Goal: Transaction & Acquisition: Purchase product/service

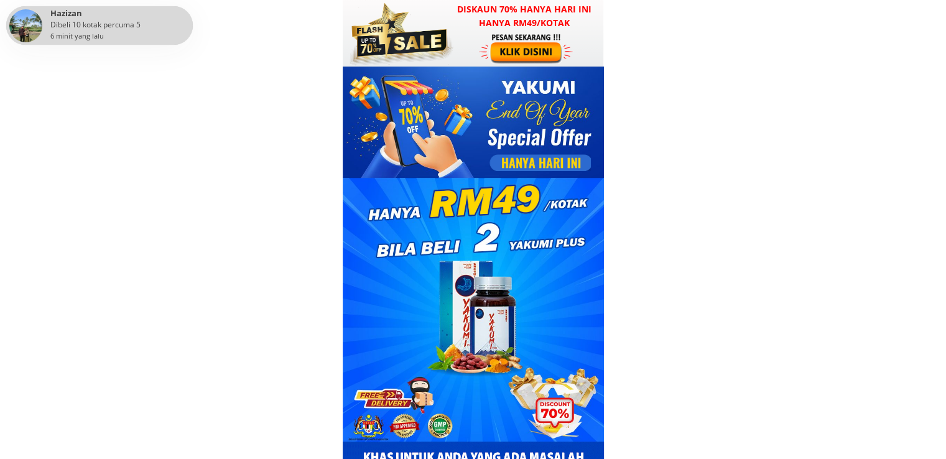
click at [533, 31] on div at bounding box center [473, 33] width 261 height 67
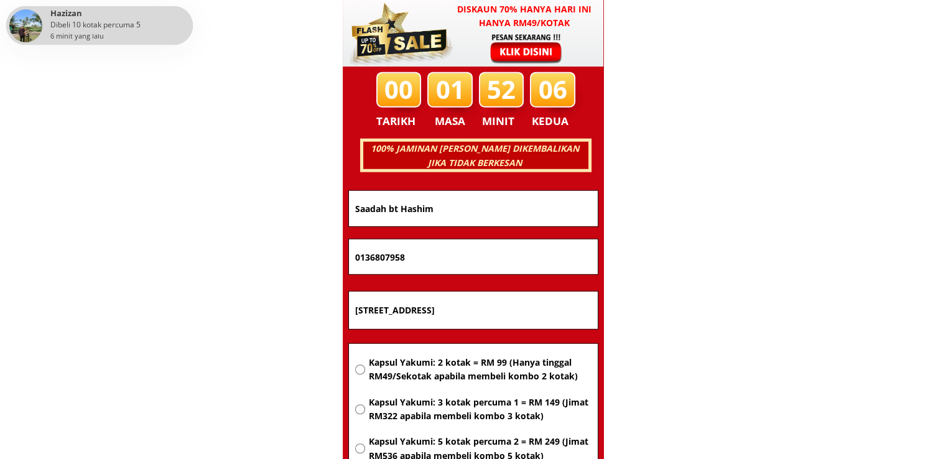
scroll to position [7971, 0]
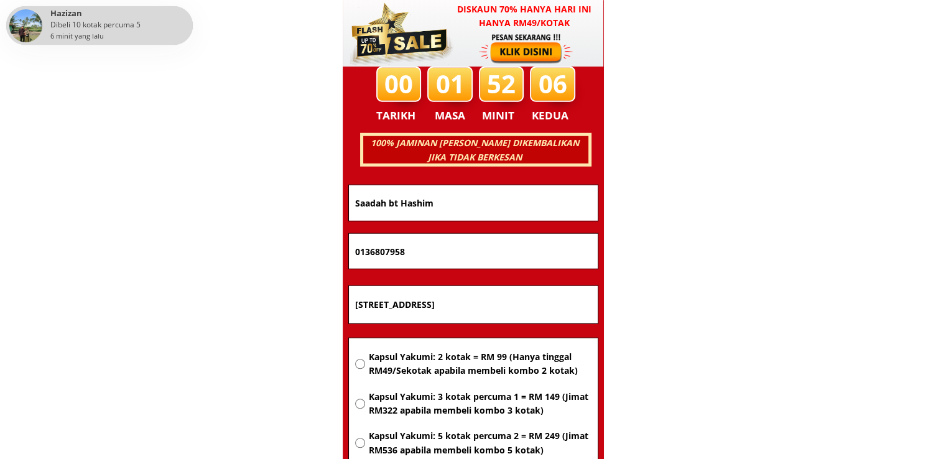
click at [508, 314] on input "No.17,Jln Seri Sulong 9,Taman Industri Seri Sulong,83500,Batu Pahat ZJohor" at bounding box center [473, 304] width 243 height 37
paste input "[GEOGRAPHIC_DATA]"
type input "[GEOGRAPHIC_DATA]"
click at [494, 360] on span "Kapsul Yakumi: 2 kotak = RM 99 (Hanya tinggal RM49/Sekotak apabila membeli komb…" at bounding box center [479, 364] width 223 height 28
radio input "true"
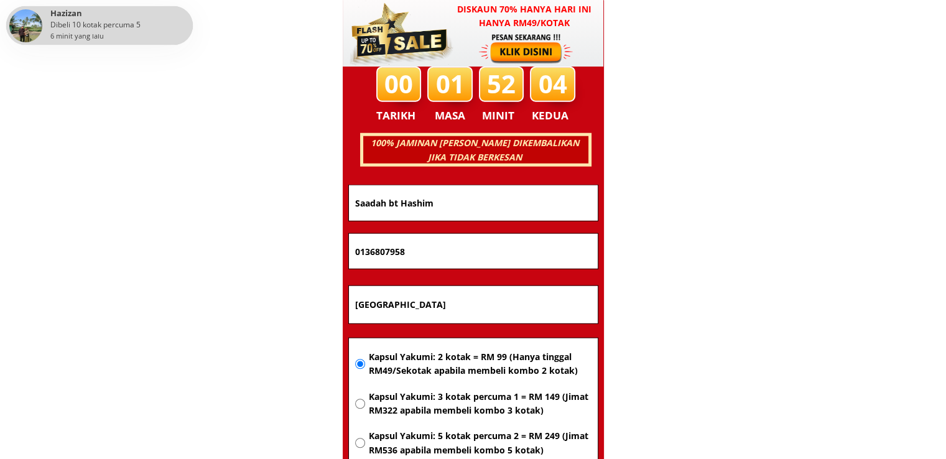
drag, startPoint x: 470, startPoint y: 247, endPoint x: 232, endPoint y: 246, distance: 237.6
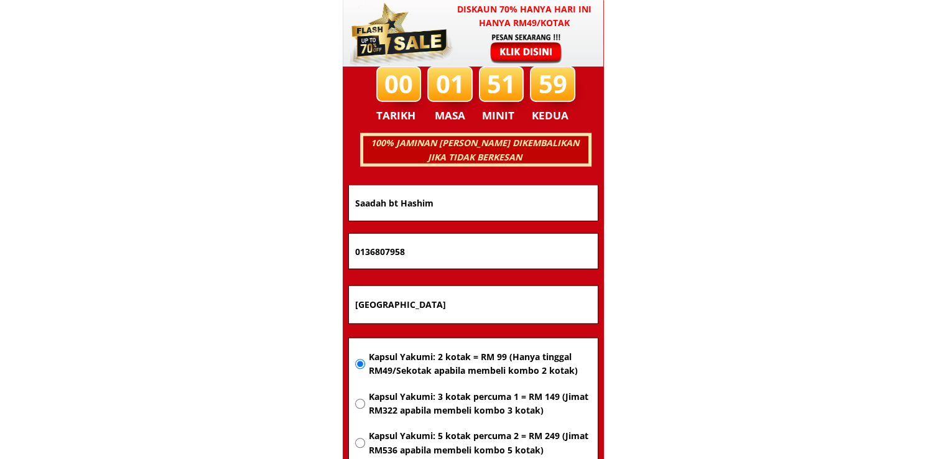
paste input "17-818 2509"
click at [388, 249] on input "17-818 2509" at bounding box center [473, 251] width 243 height 35
click at [371, 249] on input "17-8182509" at bounding box center [473, 251] width 243 height 35
type input "178182509"
drag, startPoint x: 452, startPoint y: 199, endPoint x: 157, endPoint y: 202, distance: 295.5
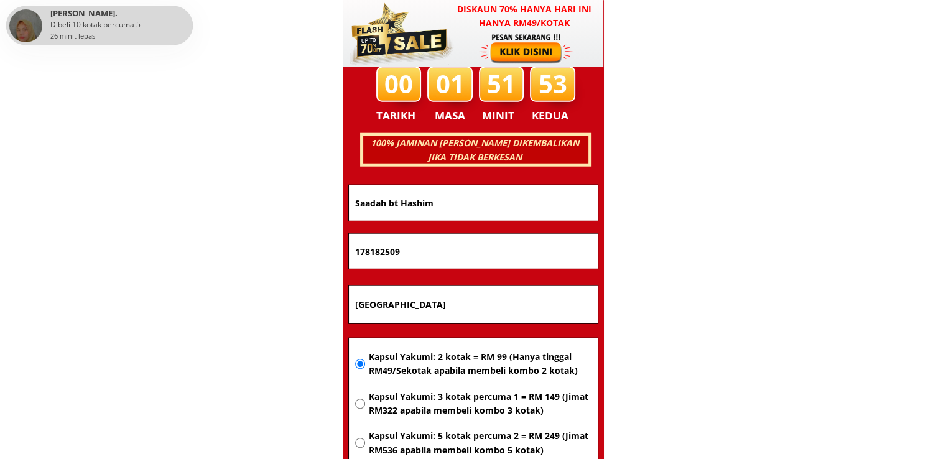
paste input "[PERSON_NAME]"
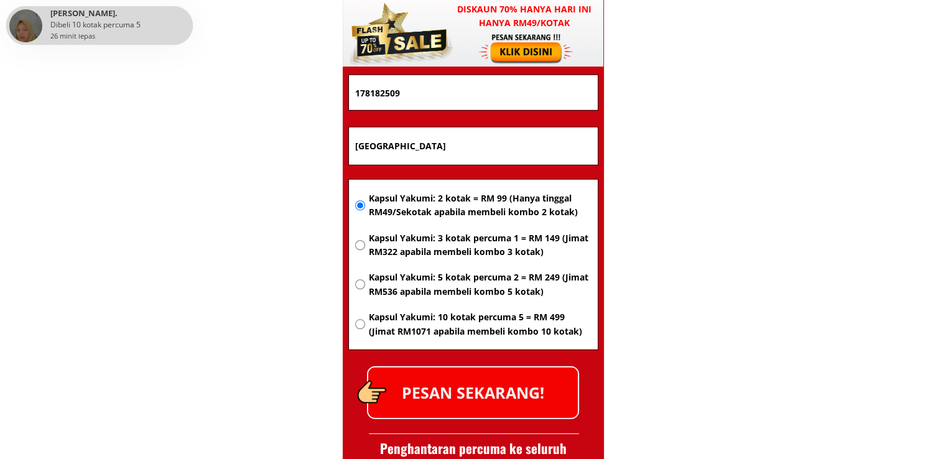
scroll to position [8158, 0]
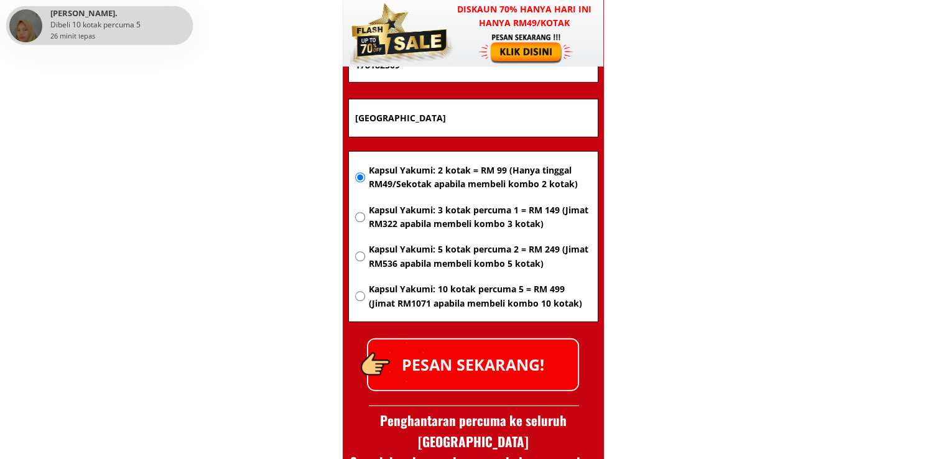
type input "[PERSON_NAME]"
click at [505, 366] on p "PESAN SEKARANG!" at bounding box center [473, 365] width 210 height 50
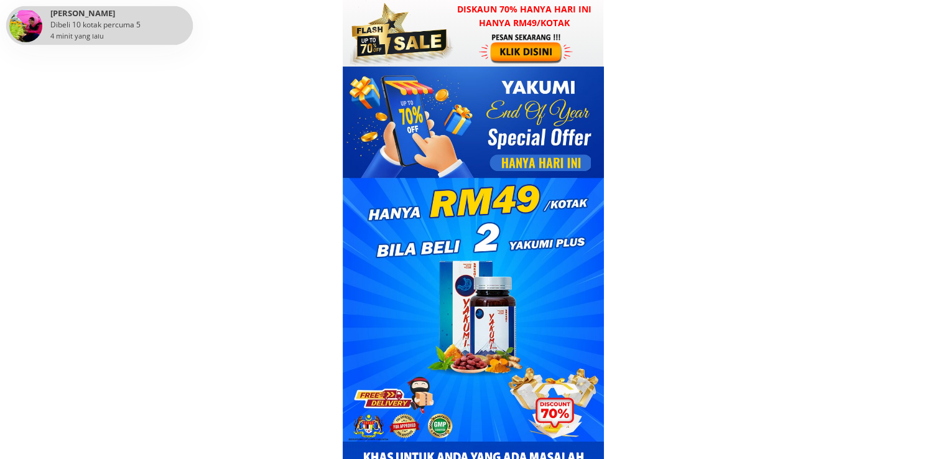
click at [531, 31] on div at bounding box center [473, 33] width 261 height 67
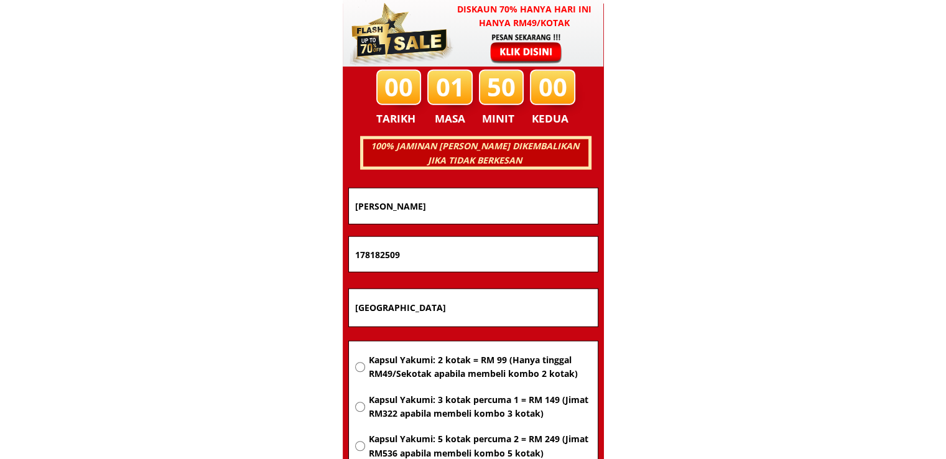
scroll to position [7971, 0]
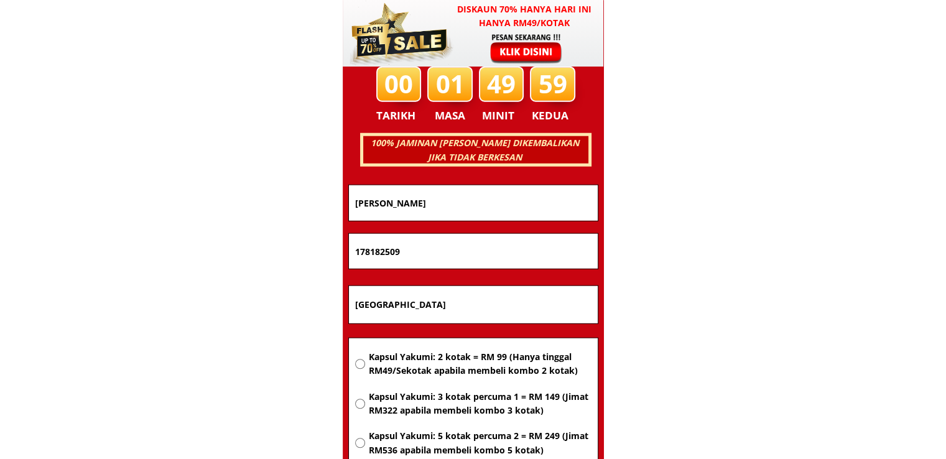
drag, startPoint x: 467, startPoint y: 292, endPoint x: 273, endPoint y: 297, distance: 193.5
paste input "Perumahan istik [GEOGRAPHIC_DATA] ,[GEOGRAPHIC_DATA] ,[GEOGRAPHIC_DATA]"
type input "Perumahan istik [GEOGRAPHIC_DATA] ,[GEOGRAPHIC_DATA] ,[GEOGRAPHIC_DATA]"
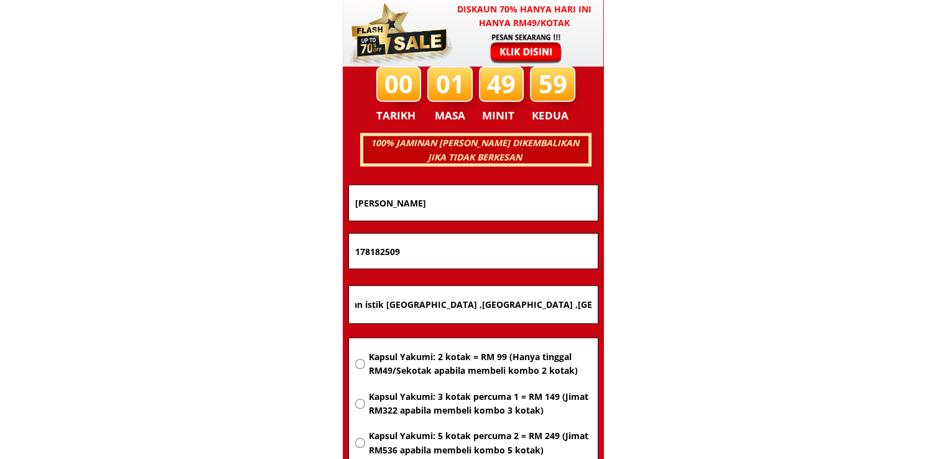
click at [503, 356] on span "Kapsul Yakumi: 2 kotak = RM 99 (Hanya tinggal RM49/Sekotak apabila membeli komb…" at bounding box center [479, 364] width 223 height 28
radio input "true"
click at [449, 235] on input "178182509" at bounding box center [473, 251] width 243 height 35
drag, startPoint x: 450, startPoint y: 246, endPoint x: 214, endPoint y: 248, distance: 236.4
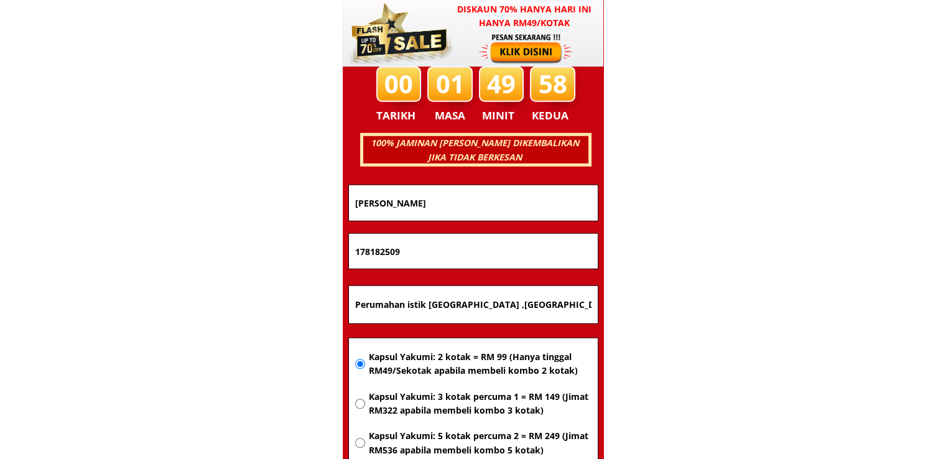
paste input "0134399002"
type input "0134399002"
drag, startPoint x: 440, startPoint y: 202, endPoint x: 230, endPoint y: 203, distance: 210.9
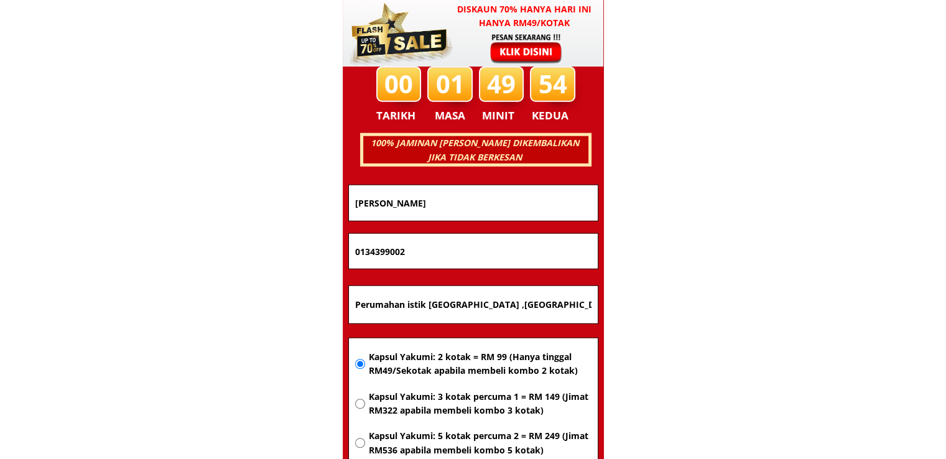
paste input "Azman"
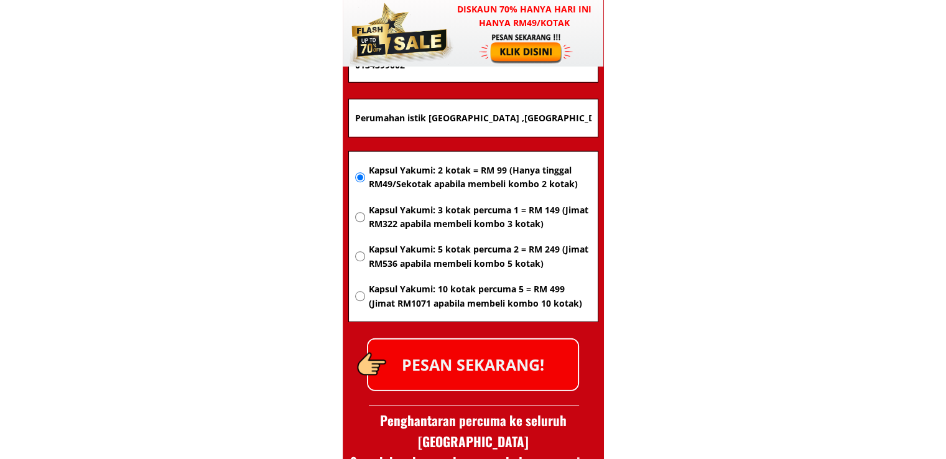
type input "Azman"
click at [498, 353] on p "PESAN SEKARANG!" at bounding box center [473, 365] width 210 height 50
